Goal: Task Accomplishment & Management: Complete application form

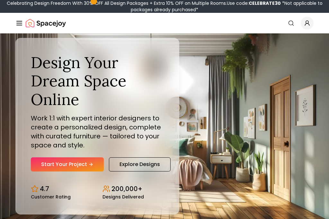
click at [79, 172] on link "Start Your Project" at bounding box center [67, 164] width 73 height 14
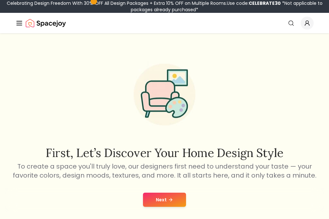
click at [171, 200] on icon at bounding box center [170, 200] width 3 height 0
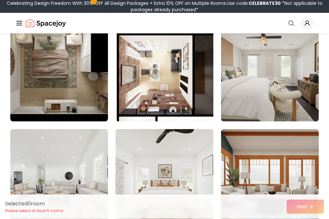
scroll to position [1182, 0]
click at [307, 217] on div "Selected 0 room Please select at least 5 rooms Next" at bounding box center [164, 207] width 329 height 24
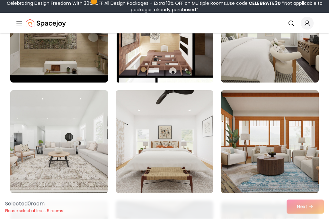
scroll to position [1220, 0]
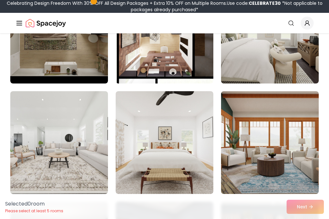
click at [25, 116] on img at bounding box center [59, 142] width 98 height 103
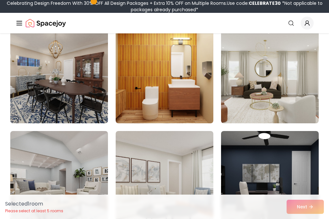
scroll to position [738, 0]
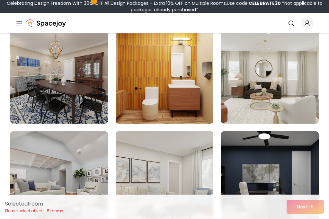
click at [292, 145] on img at bounding box center [270, 182] width 98 height 103
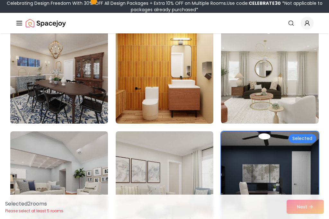
click at [291, 148] on img at bounding box center [270, 182] width 98 height 103
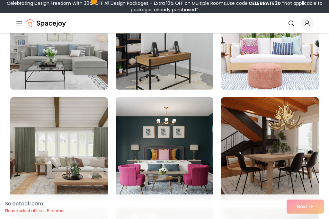
scroll to position [108, 0]
click at [291, 131] on img at bounding box center [270, 148] width 98 height 103
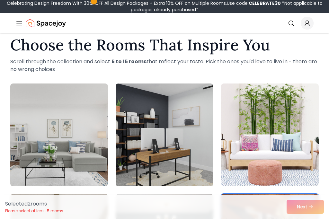
scroll to position [0, 0]
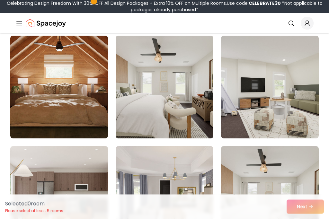
scroll to position [171, 0]
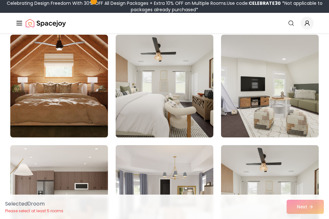
click at [177, 94] on img at bounding box center [165, 86] width 98 height 103
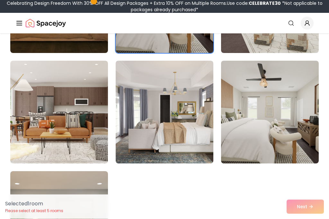
scroll to position [256, 0]
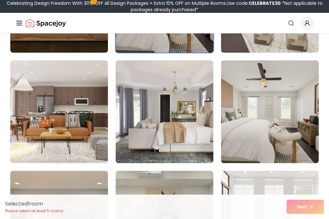
click at [184, 110] on img at bounding box center [165, 111] width 98 height 103
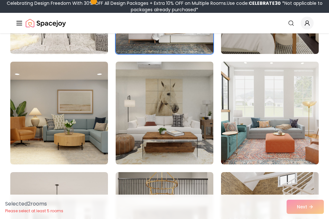
scroll to position [367, 0]
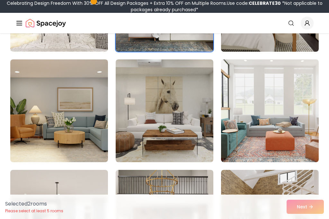
click at [192, 109] on img at bounding box center [165, 110] width 98 height 103
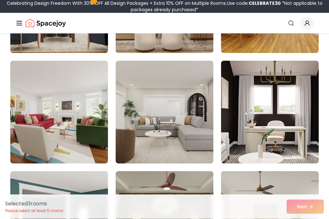
scroll to position [587, 0]
click at [285, 85] on img at bounding box center [270, 112] width 98 height 103
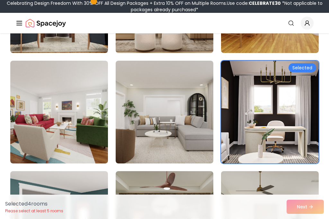
click at [280, 87] on img at bounding box center [270, 112] width 98 height 103
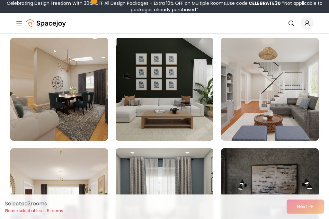
scroll to position [2489, 0]
click at [286, 98] on img at bounding box center [270, 89] width 98 height 103
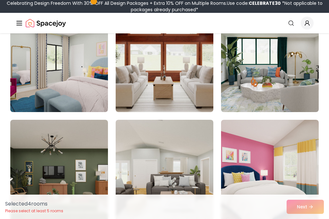
scroll to position [3515, 0]
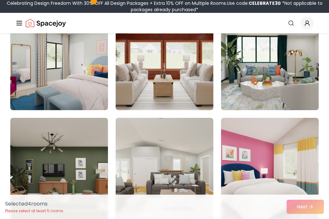
click at [195, 182] on img at bounding box center [165, 169] width 98 height 103
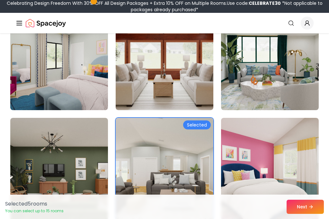
click at [308, 214] on button "Next" at bounding box center [305, 207] width 37 height 14
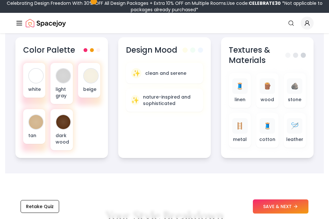
scroll to position [262, 0]
click at [39, 123] on div at bounding box center [36, 122] width 14 height 14
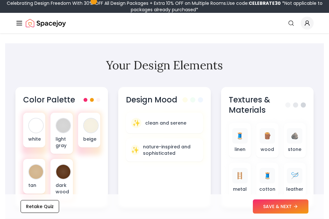
scroll to position [212, 0]
click at [39, 134] on div "white" at bounding box center [34, 130] width 22 height 35
click at [183, 122] on p "clean and serene" at bounding box center [165, 123] width 41 height 6
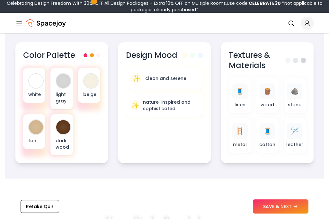
scroll to position [259, 0]
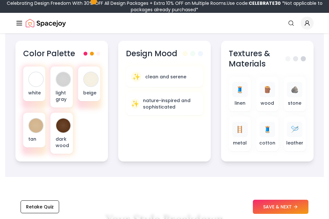
click at [273, 95] on div "🪵" at bounding box center [267, 89] width 15 height 15
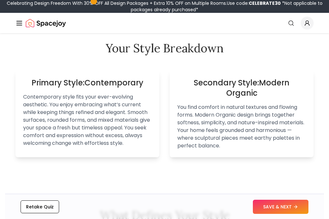
scroll to position [430, 0]
click at [121, 102] on p "Contemporary style fits your ever-evolving aesthetic. You enjoy embracing what’…" at bounding box center [87, 120] width 129 height 54
click at [114, 116] on p "Contemporary style fits your ever-evolving aesthetic. You enjoy embracing what’…" at bounding box center [87, 120] width 129 height 54
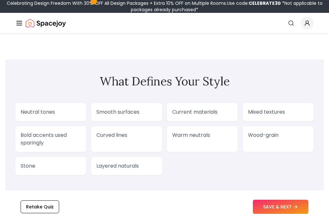
scroll to position [565, 0]
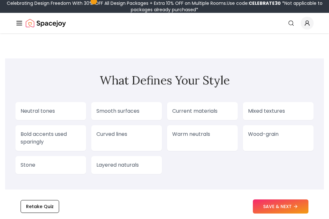
click at [147, 108] on p "Smooth surfaces" at bounding box center [126, 112] width 60 height 8
click at [143, 109] on p "Smooth surfaces" at bounding box center [126, 112] width 60 height 8
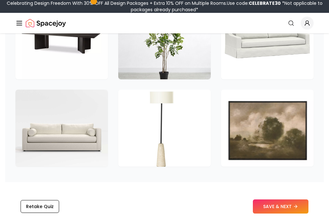
scroll to position [1012, 0]
click at [96, 57] on img at bounding box center [61, 40] width 93 height 77
click at [280, 60] on img at bounding box center [267, 40] width 93 height 77
click at [184, 140] on img at bounding box center [164, 128] width 93 height 77
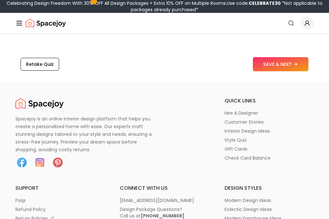
scroll to position [1162, 0]
click at [49, 68] on button "Retake Quiz" at bounding box center [40, 64] width 39 height 13
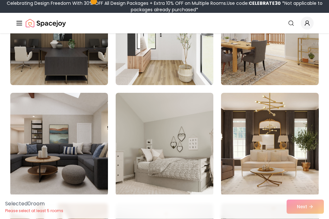
scroll to position [113, 0]
click at [307, 60] on img at bounding box center [270, 33] width 98 height 103
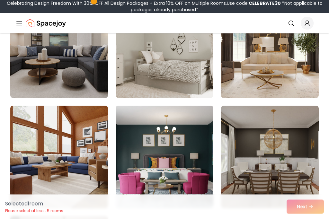
scroll to position [212, 0]
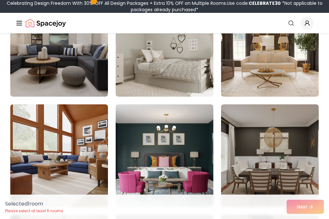
click at [305, 77] on img at bounding box center [270, 45] width 98 height 103
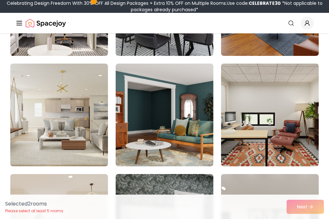
click at [80, 125] on img at bounding box center [59, 115] width 98 height 103
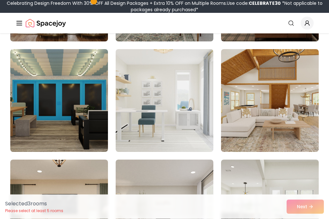
scroll to position [1594, 0]
click at [182, 88] on img at bounding box center [165, 100] width 98 height 103
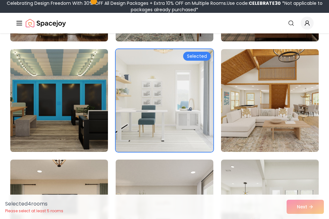
click at [292, 98] on img at bounding box center [270, 100] width 98 height 103
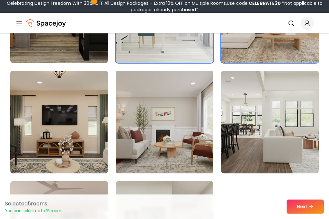
scroll to position [1683, 0]
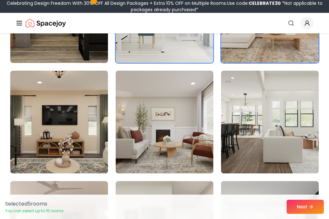
click at [190, 137] on img at bounding box center [165, 122] width 98 height 103
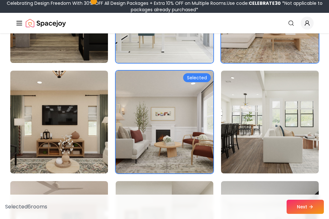
click at [267, 133] on img at bounding box center [270, 122] width 98 height 103
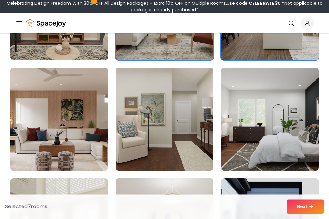
scroll to position [1796, 0]
click at [84, 51] on img at bounding box center [59, 8] width 98 height 103
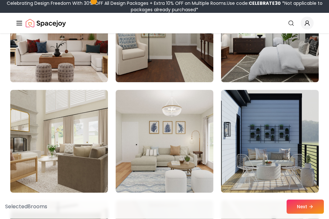
scroll to position [1885, 0]
click at [306, 64] on img at bounding box center [270, 30] width 98 height 103
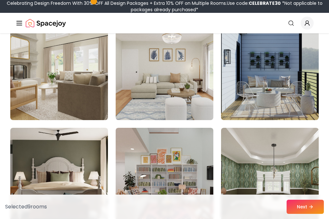
click at [185, 77] on img at bounding box center [165, 68] width 98 height 103
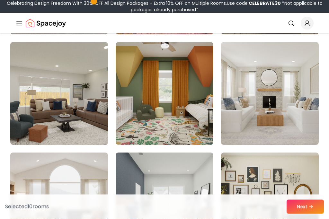
scroll to position [2154, 0]
click at [299, 90] on img at bounding box center [270, 93] width 98 height 103
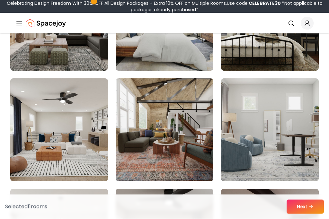
scroll to position [2338, 0]
click at [194, 50] on img at bounding box center [165, 19] width 98 height 103
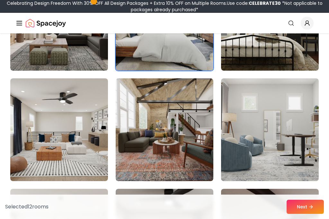
click at [305, 129] on img at bounding box center [270, 129] width 98 height 103
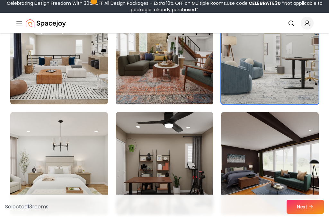
scroll to position [2416, 0]
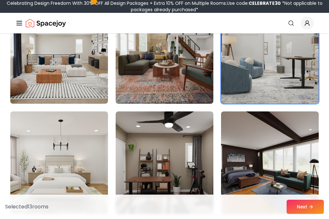
click at [94, 71] on img at bounding box center [59, 52] width 98 height 103
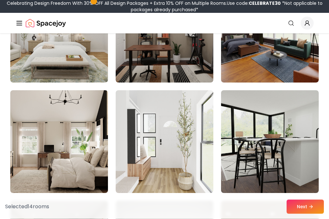
scroll to position [2548, 0]
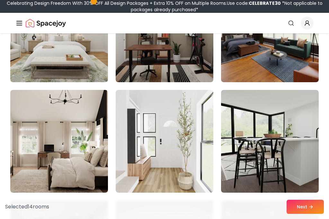
click at [299, 132] on img at bounding box center [270, 141] width 98 height 103
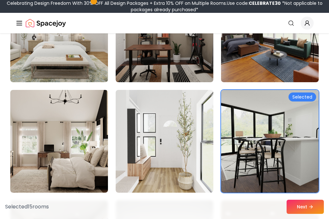
click at [314, 210] on icon at bounding box center [311, 206] width 5 height 5
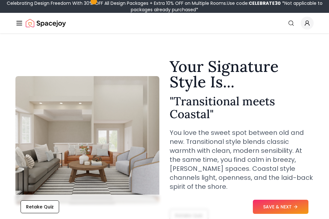
scroll to position [3, 0]
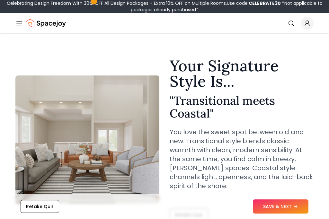
click at [297, 208] on icon at bounding box center [297, 206] width 2 height 3
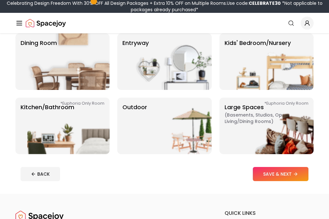
scroll to position [120, 0]
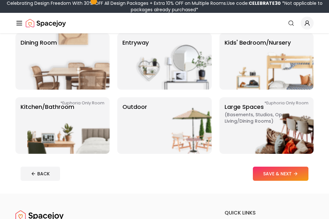
click at [93, 135] on img at bounding box center [68, 125] width 82 height 57
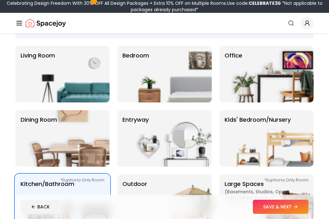
scroll to position [42, 0]
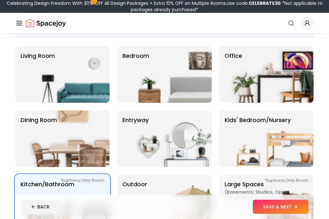
click at [87, 70] on img at bounding box center [68, 74] width 82 height 57
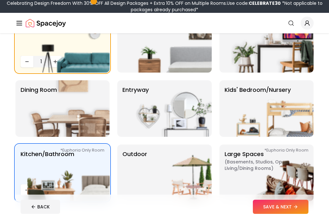
scroll to position [76, 0]
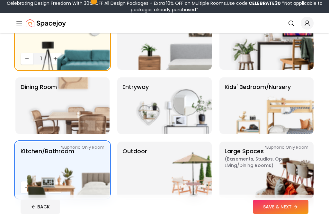
click at [276, 97] on img at bounding box center [272, 105] width 82 height 57
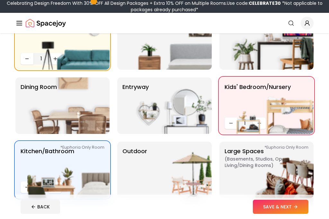
click at [195, 51] on img at bounding box center [171, 41] width 82 height 57
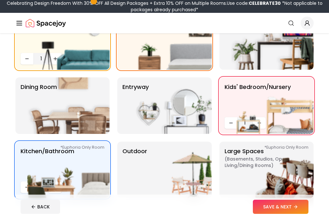
click at [185, 159] on img at bounding box center [171, 170] width 82 height 57
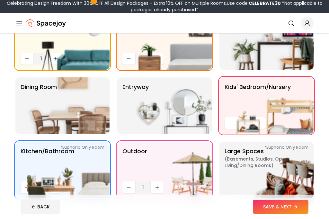
click at [185, 161] on img at bounding box center [171, 170] width 82 height 57
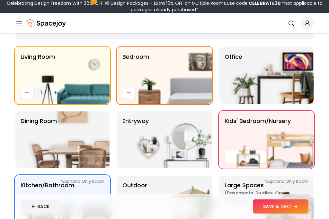
scroll to position [26, 0]
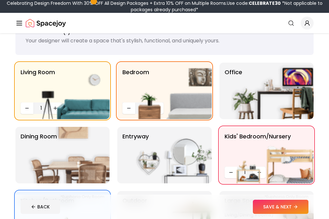
click at [295, 95] on img at bounding box center [272, 91] width 82 height 57
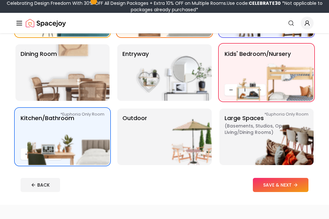
scroll to position [112, 0]
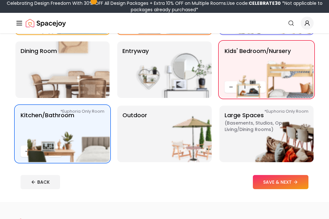
click at [294, 179] on button "SAVE & NEXT" at bounding box center [281, 182] width 56 height 14
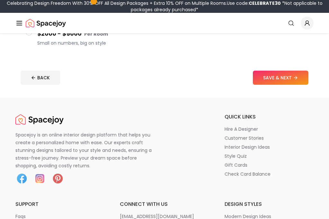
scroll to position [201, 0]
click at [293, 84] on button "SAVE & NEXT" at bounding box center [281, 78] width 56 height 14
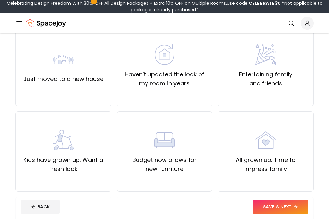
scroll to position [69, 0]
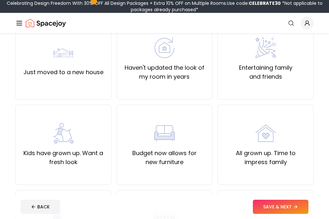
click at [100, 65] on div "Just moved to a new house" at bounding box center [63, 59] width 80 height 35
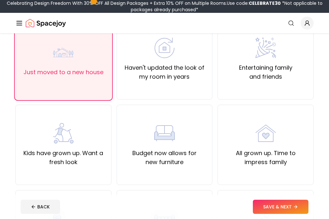
click at [298, 210] on icon at bounding box center [295, 206] width 5 height 5
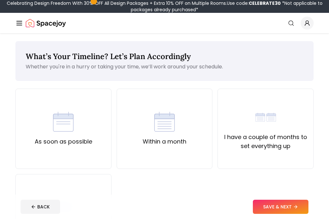
click at [93, 122] on div "As soon as possible" at bounding box center [63, 129] width 96 height 80
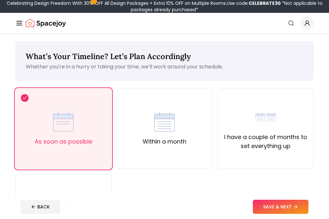
click at [300, 125] on div "I have a couple of months to set everything up" at bounding box center [265, 129] width 85 height 44
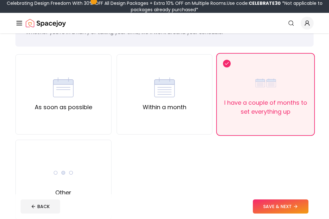
scroll to position [34, 0]
click at [298, 214] on button "SAVE & NEXT" at bounding box center [281, 207] width 56 height 14
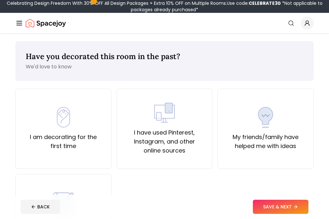
click at [80, 144] on label "I am decorating for the first time" at bounding box center [63, 142] width 85 height 18
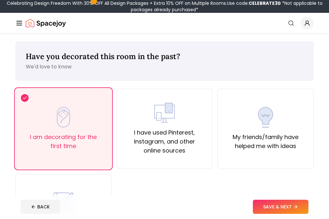
click at [296, 210] on icon at bounding box center [295, 206] width 5 height 5
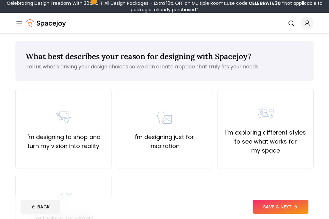
click at [191, 112] on div "I'm designing just for inspiration" at bounding box center [164, 129] width 85 height 44
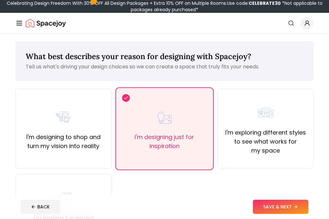
click at [298, 210] on icon at bounding box center [295, 206] width 5 height 5
